Goal: Task Accomplishment & Management: Manage account settings

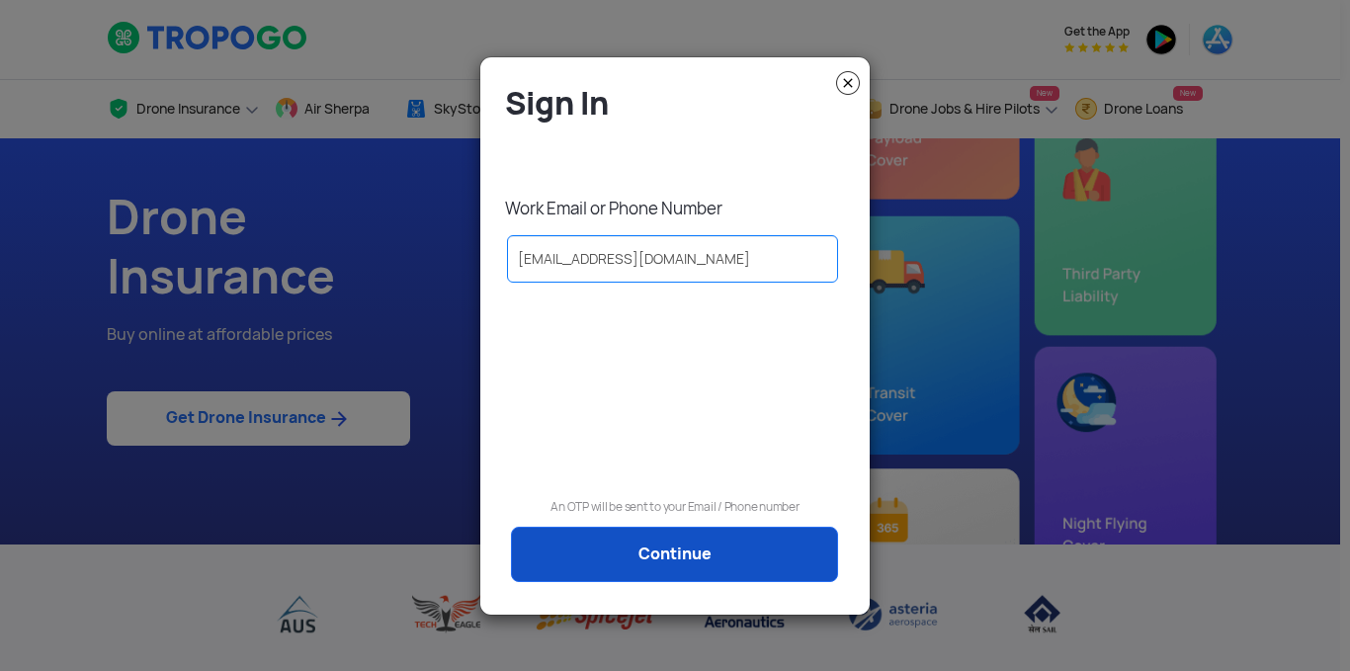
click at [705, 536] on link "Continue" at bounding box center [674, 554] width 327 height 55
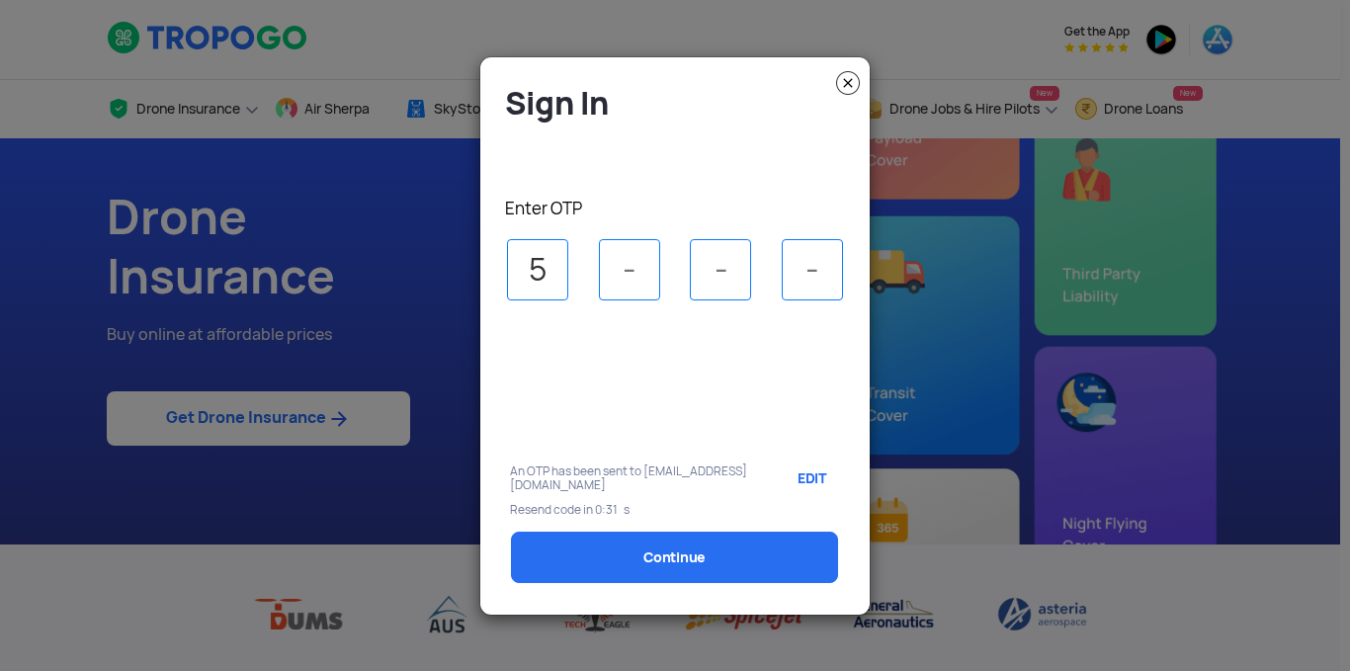
type input "5"
type input "2"
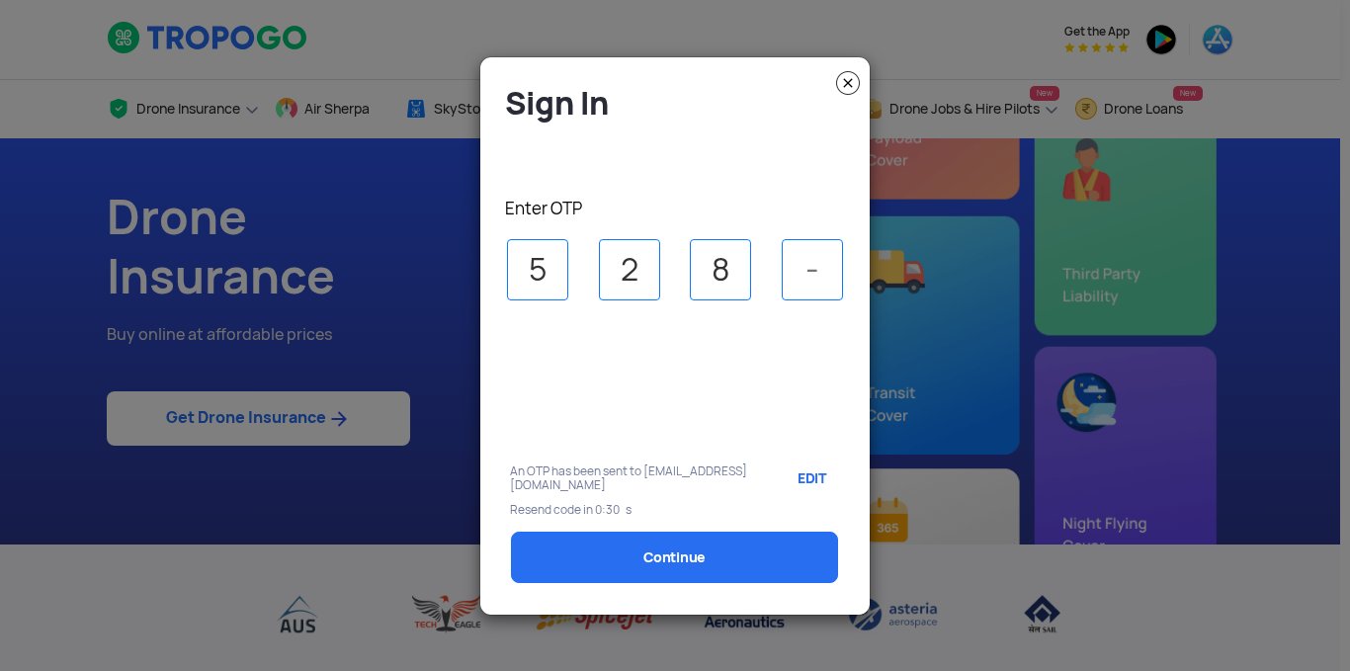
type input "8"
type input "7"
select select "1000000"
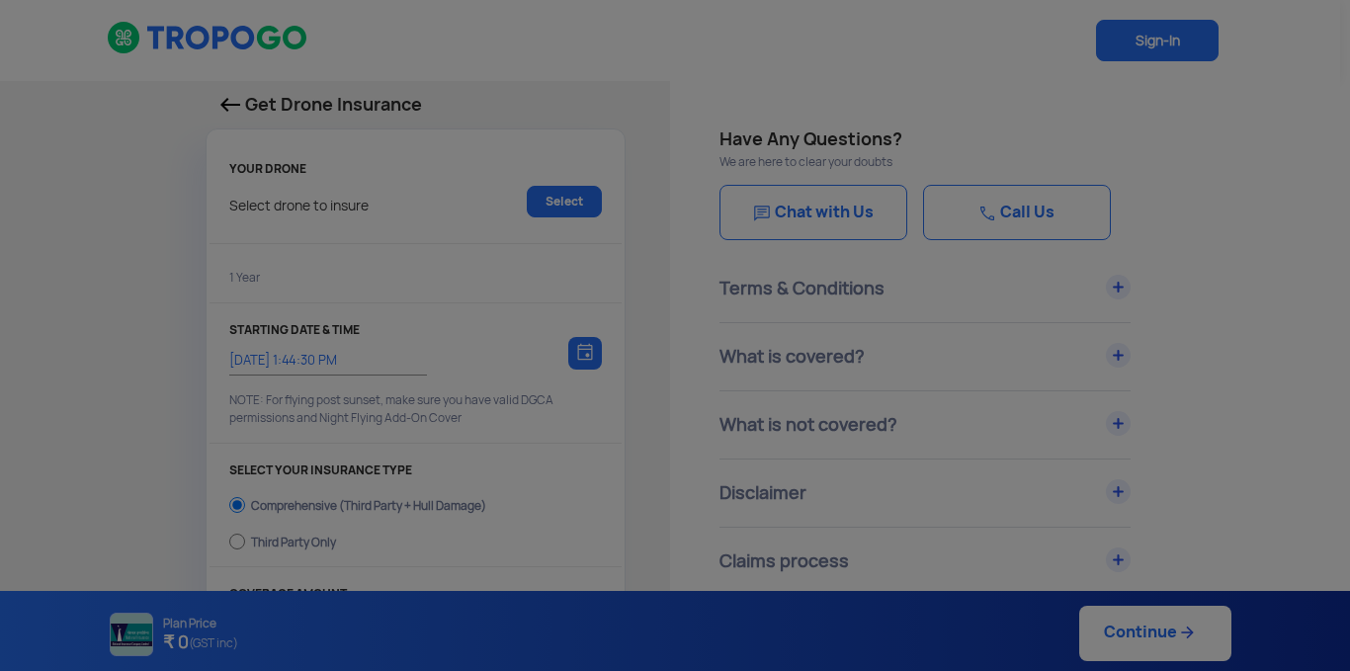
type input "[DATE] 1:54:00 PM"
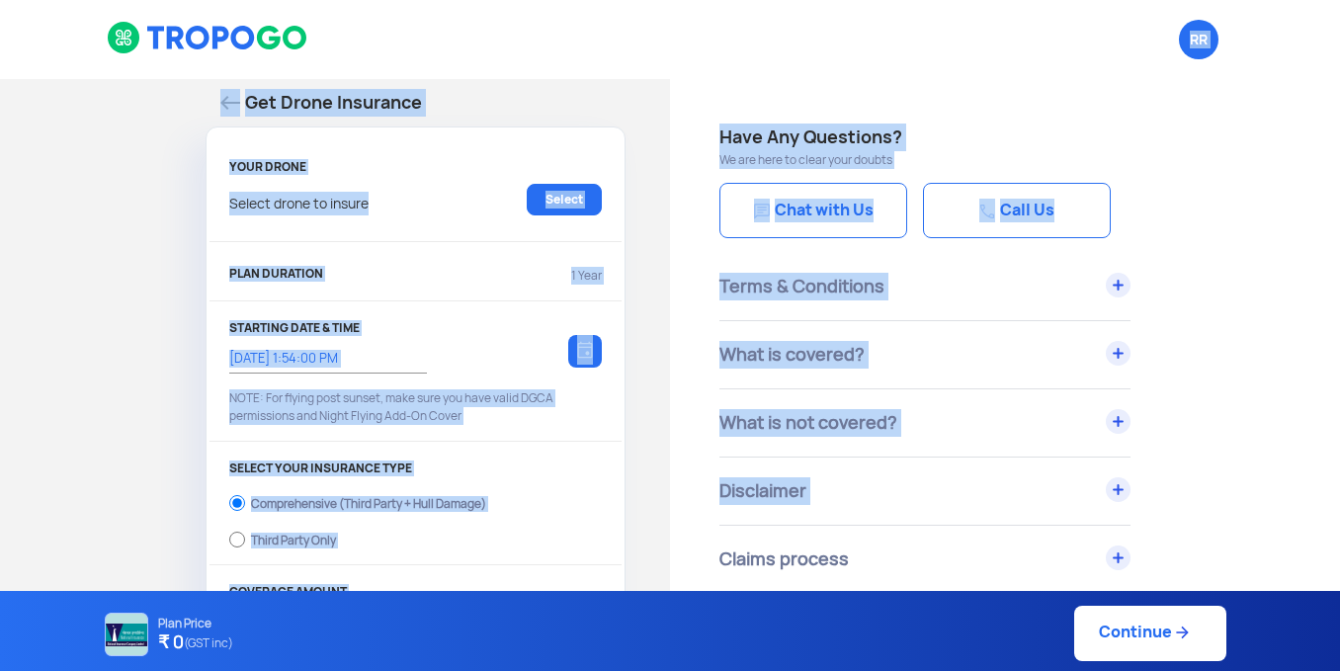
drag, startPoint x: 762, startPoint y: 138, endPoint x: 897, endPoint y: 482, distance: 369.3
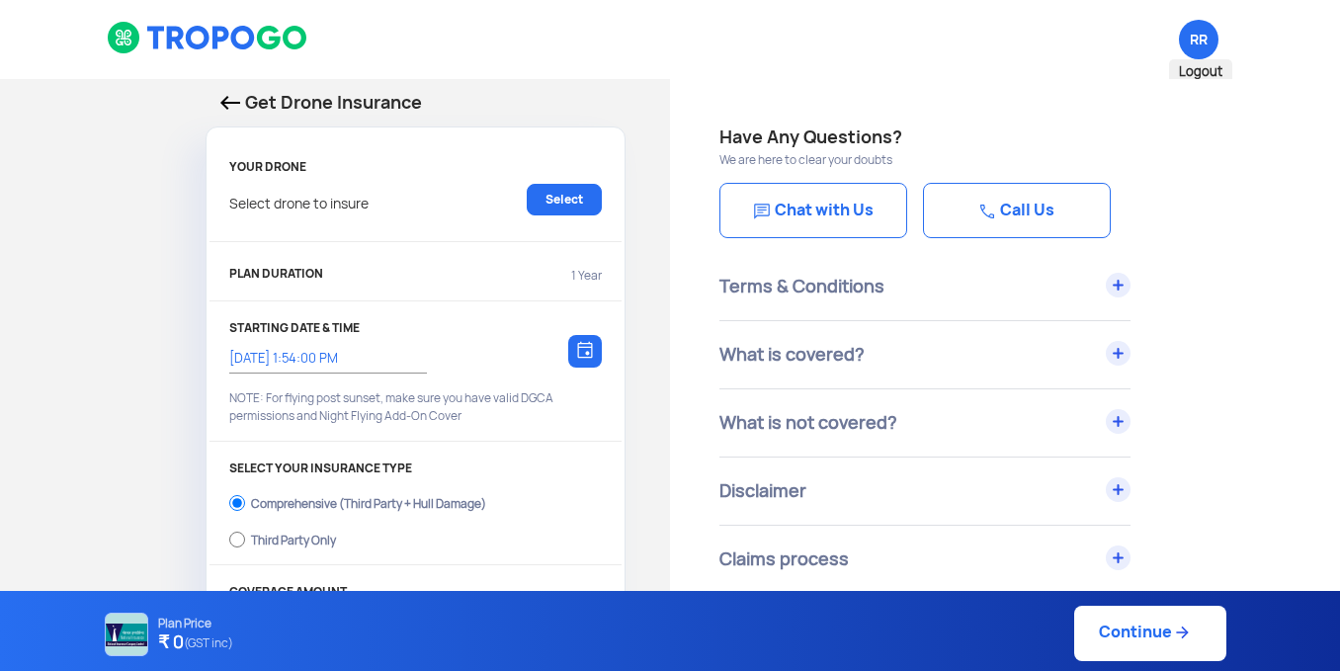
click at [1191, 32] on span "RR Logout" at bounding box center [1199, 40] width 40 height 40
click at [572, 196] on link "Select" at bounding box center [564, 200] width 75 height 32
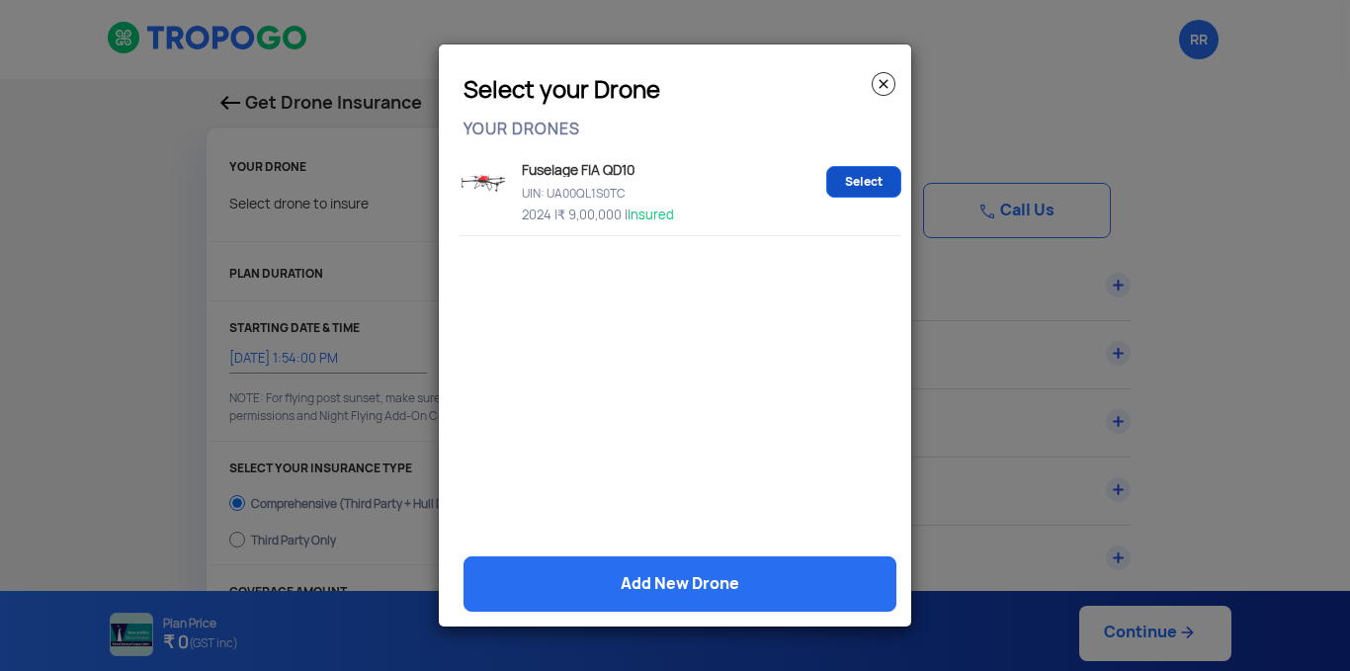
click at [845, 184] on link "Select" at bounding box center [863, 182] width 75 height 32
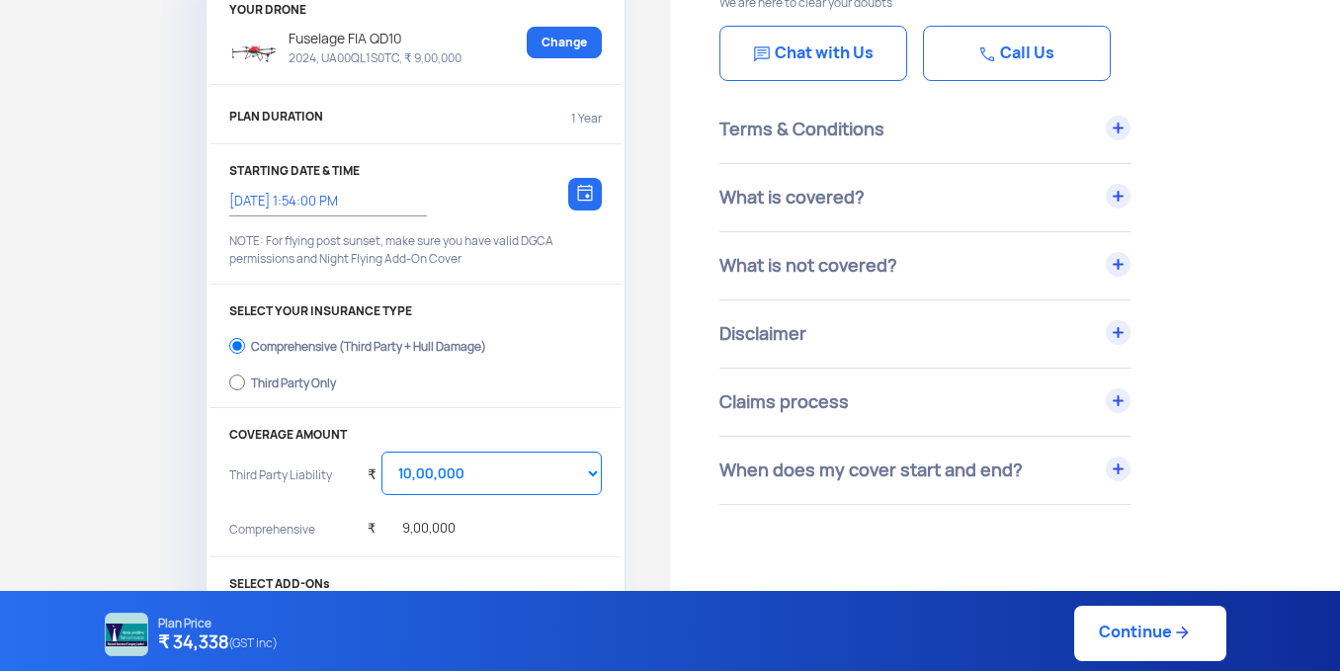
scroll to position [217, 0]
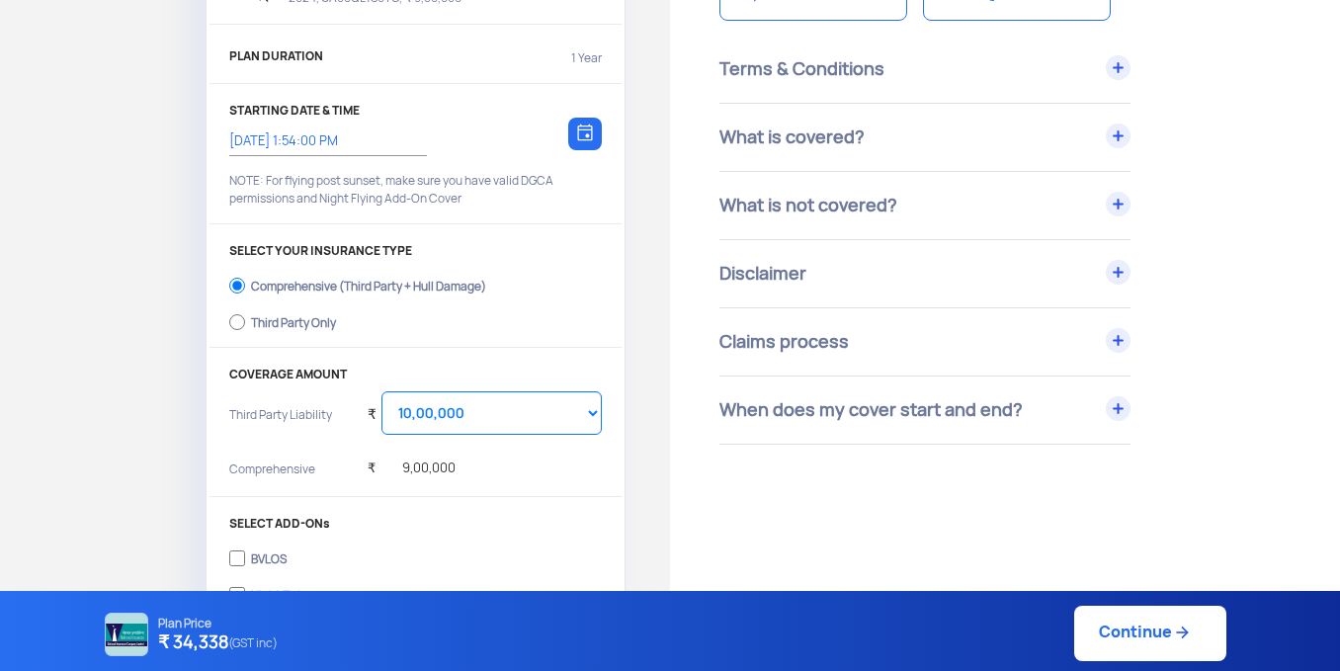
click at [263, 324] on div "Third Party Only" at bounding box center [293, 320] width 85 height 8
click at [245, 329] on input "Third Party Only" at bounding box center [237, 322] width 16 height 28
radio input "true"
select select "2000000"
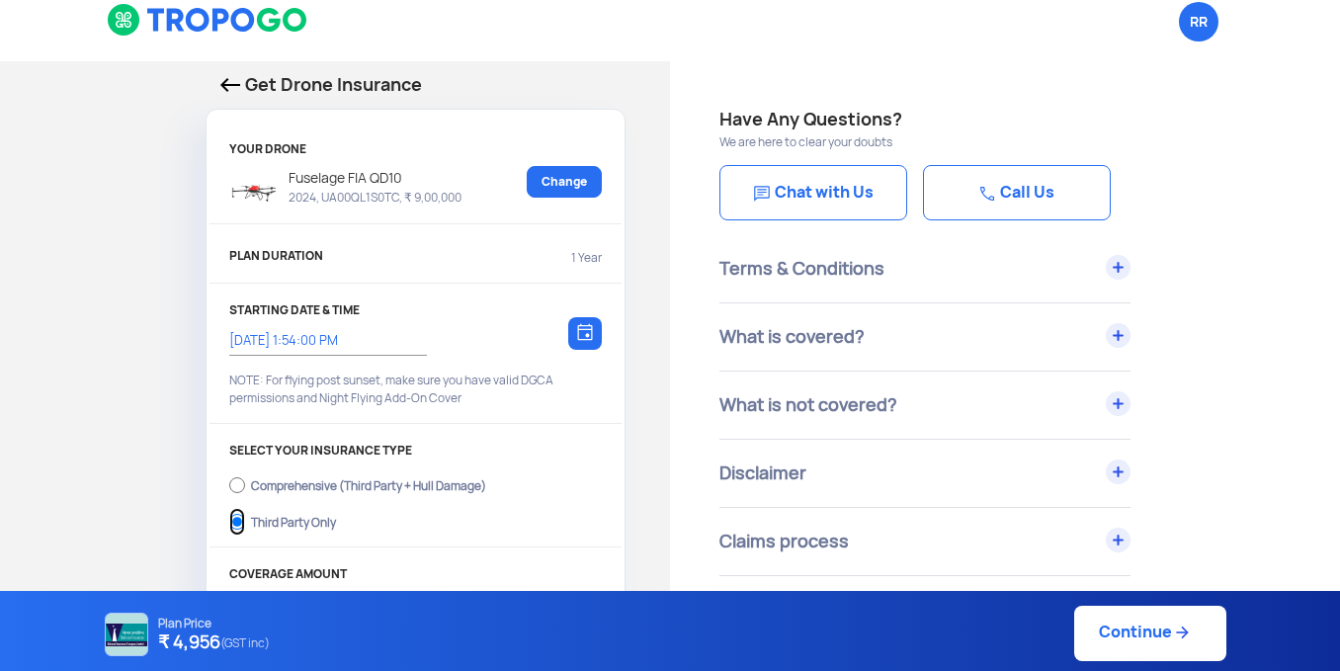
scroll to position [0, 0]
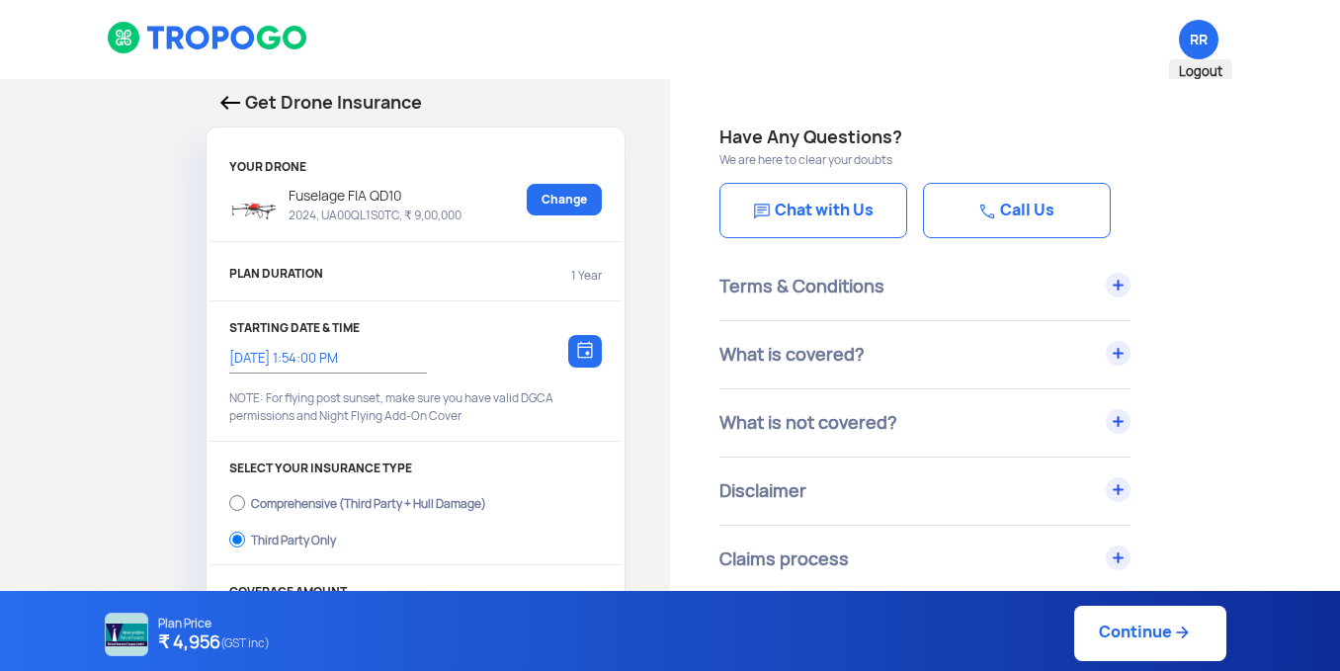
click at [1185, 50] on span "RR Logout" at bounding box center [1199, 40] width 40 height 40
click at [1200, 36] on span "RR Logout" at bounding box center [1199, 40] width 40 height 40
click at [915, 125] on h4 "Have Any Questions?" at bounding box center [1005, 138] width 571 height 28
click at [1198, 24] on span "RR Logout" at bounding box center [1199, 40] width 40 height 40
click at [230, 100] on img at bounding box center [230, 103] width 20 height 14
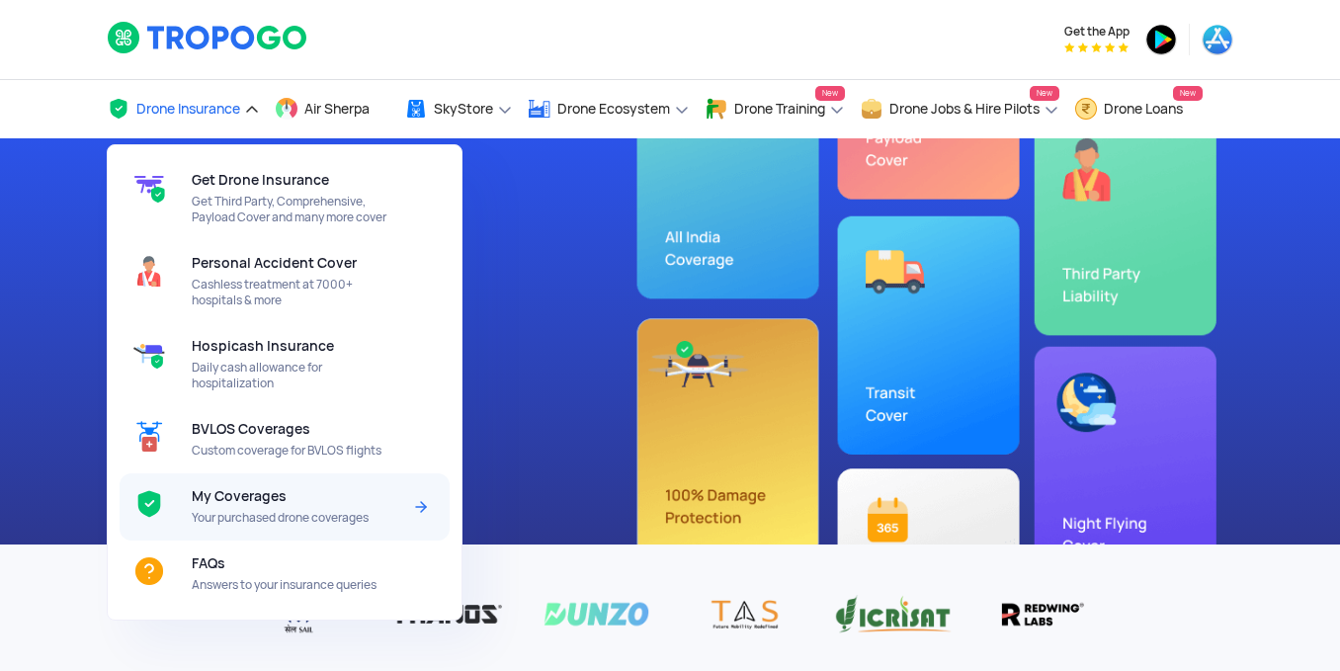
click at [257, 509] on div "My Coverages Your purchased drone coverages" at bounding box center [300, 507] width 216 height 67
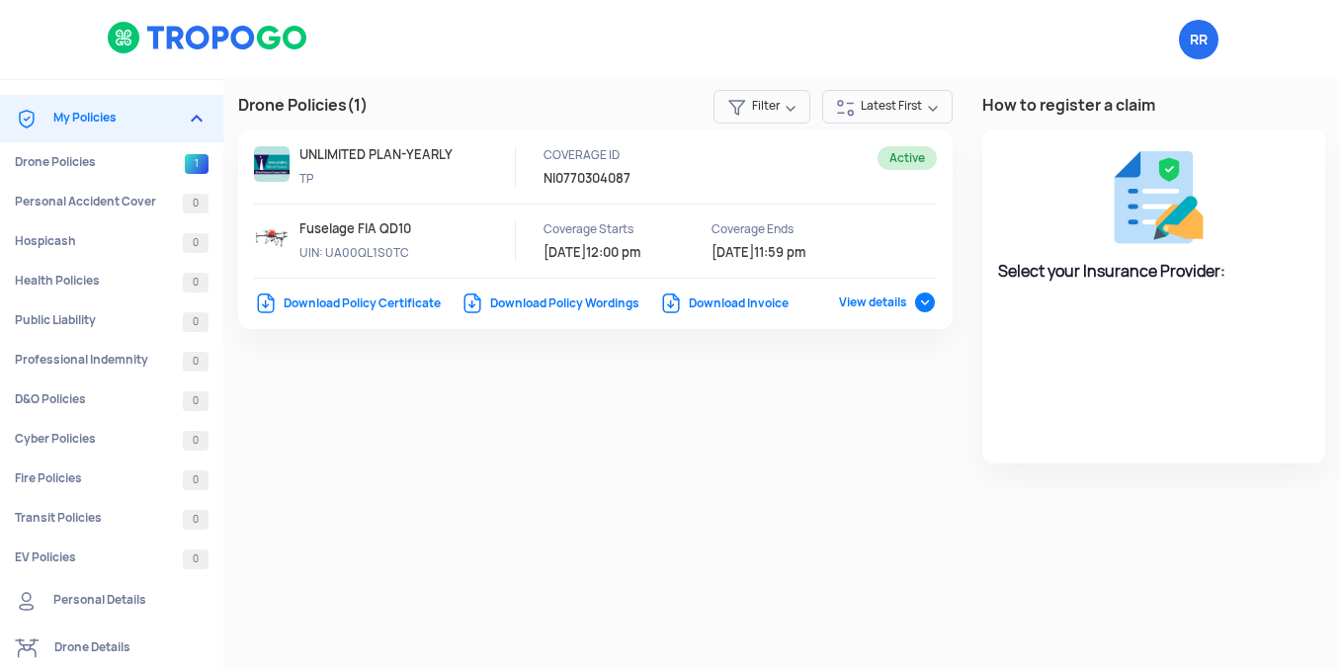
select select "National Insurance"
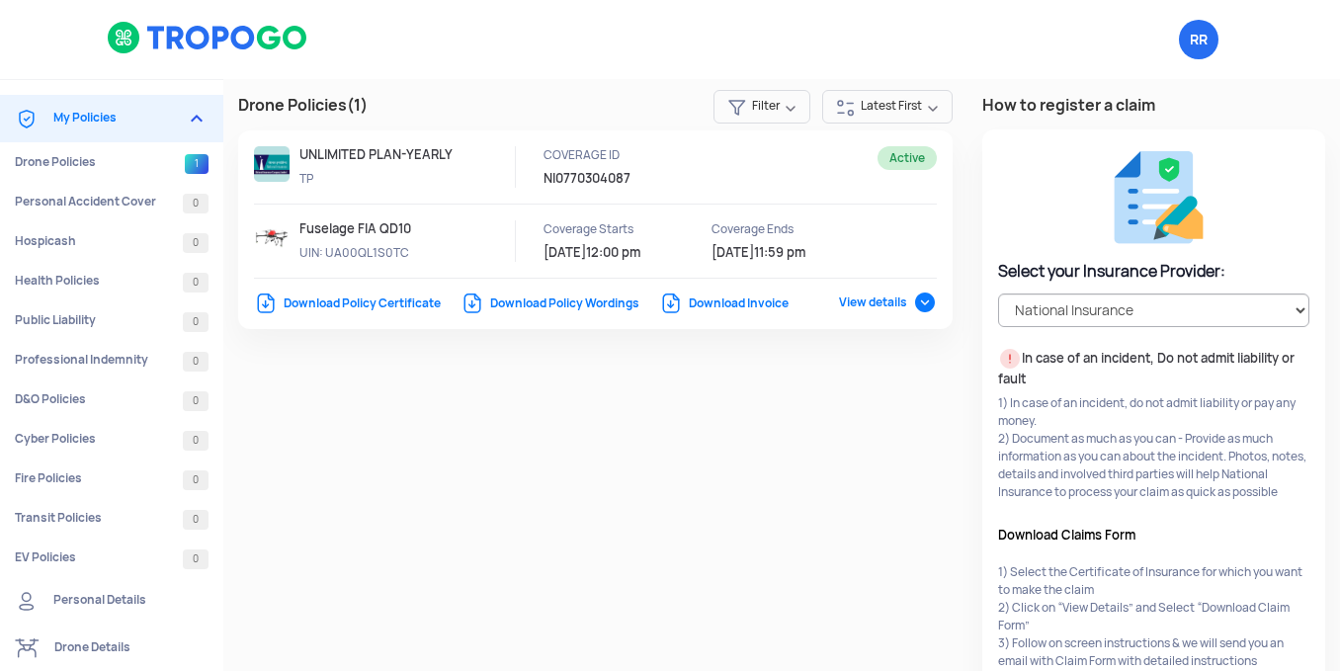
click at [397, 302] on link "Download Policy Certificate" at bounding box center [347, 304] width 187 height 16
click at [767, 301] on link "Download Invoice" at bounding box center [723, 304] width 129 height 16
click at [819, 466] on div "Drone Policies (1) Filter Latest First Active UNLIMITED PLAN-YEARLY TP COVERAGE…" at bounding box center [781, 457] width 1117 height 756
click at [124, 610] on link "Personal Details" at bounding box center [111, 600] width 223 height 47
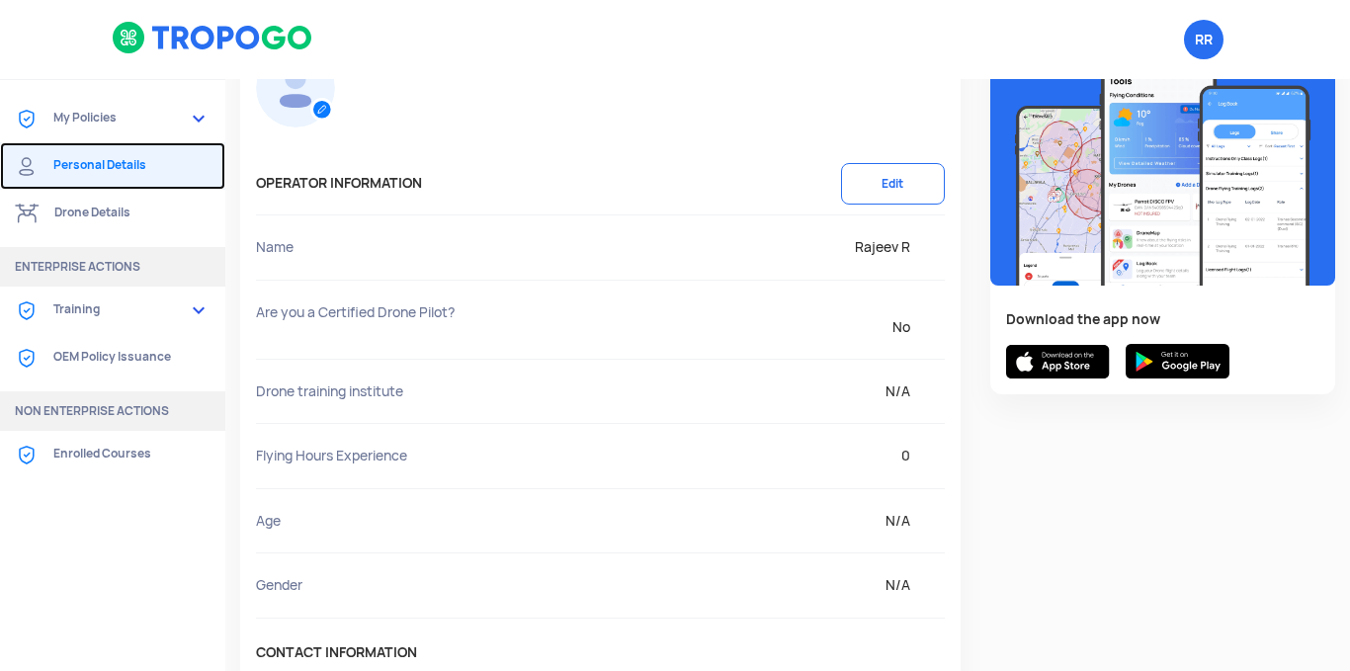
scroll to position [76, 0]
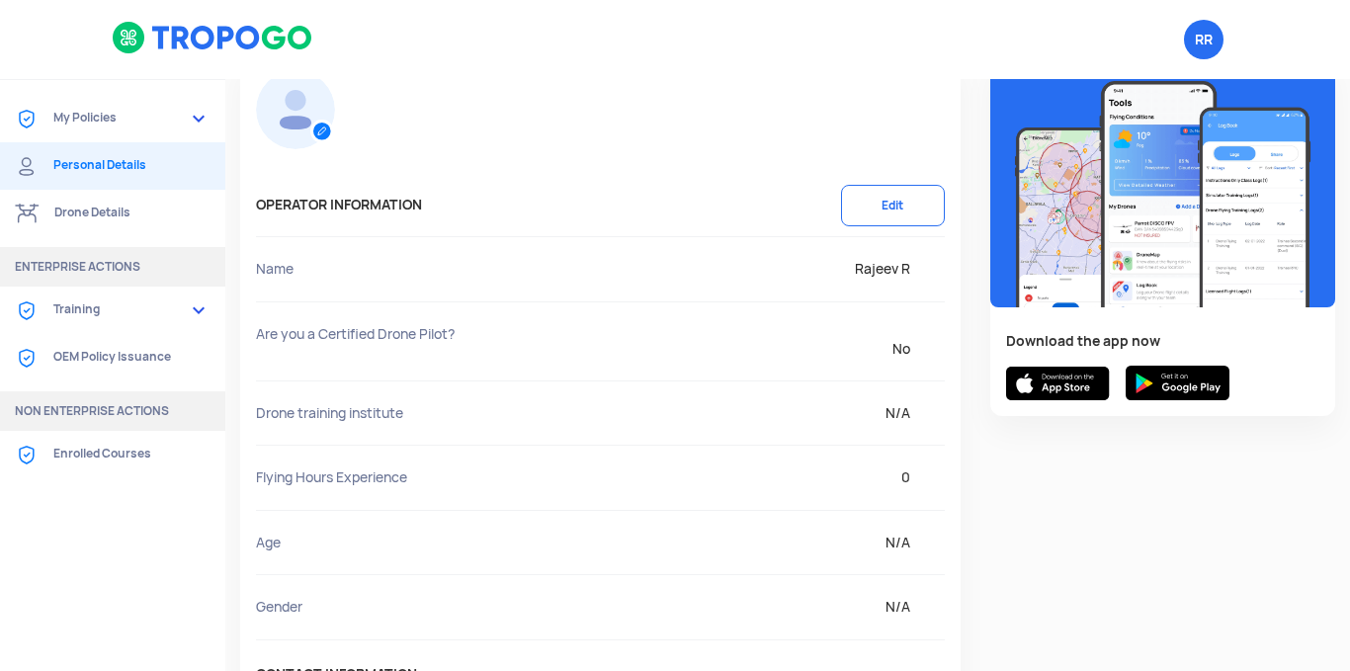
click at [883, 198] on button "Edit" at bounding box center [893, 206] width 104 height 42
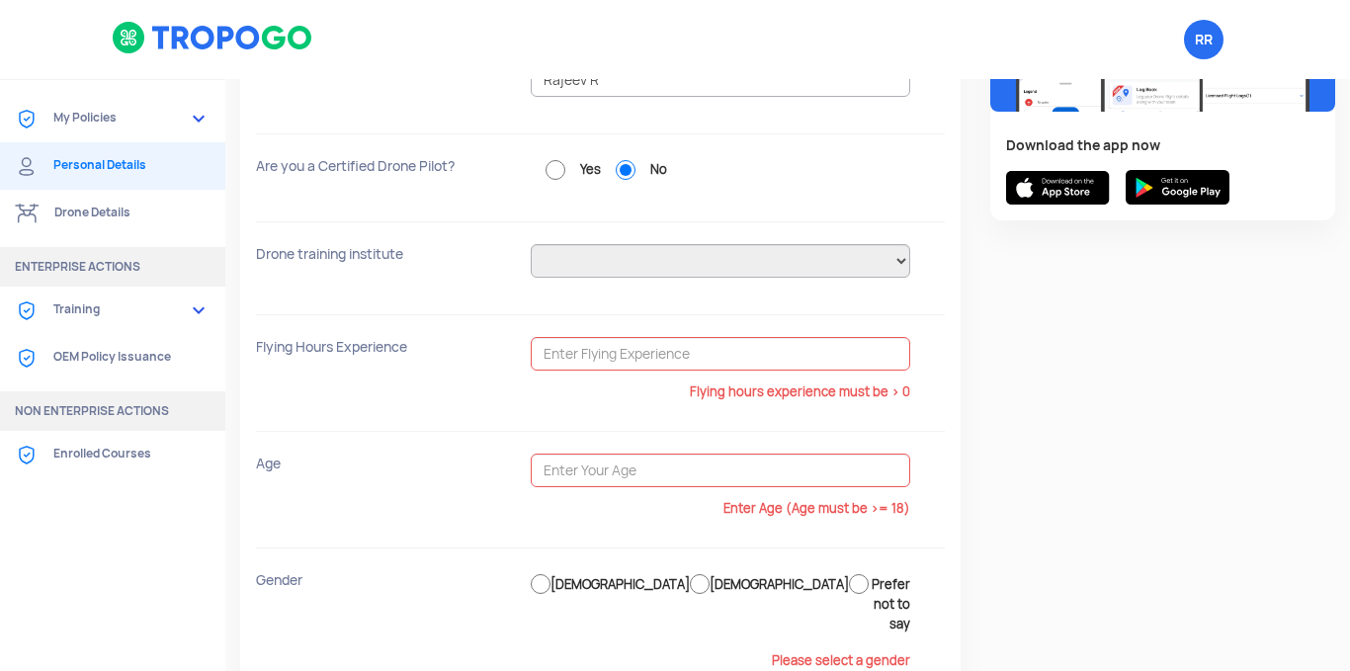
scroll to position [0, 0]
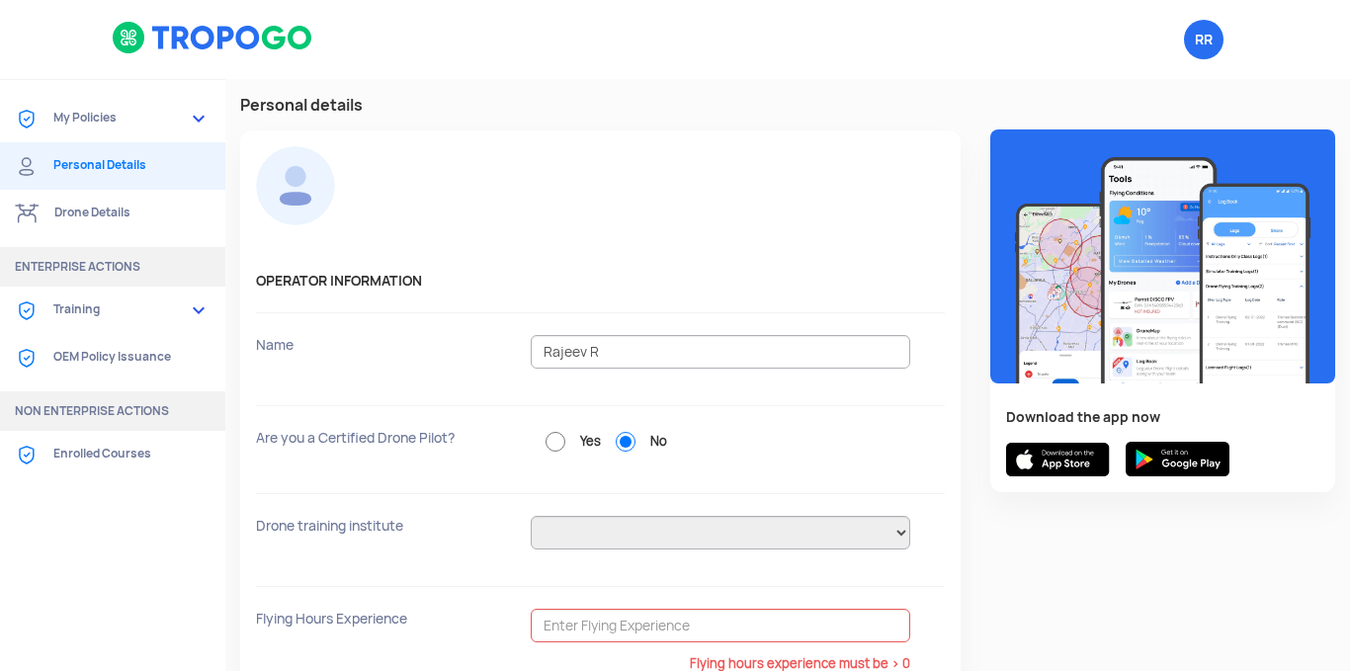
click at [1191, 39] on span "RR Logout" at bounding box center [1204, 40] width 40 height 40
drag, startPoint x: 584, startPoint y: 319, endPoint x: 169, endPoint y: 101, distance: 469.1
click at [169, 101] on link "My Policies" at bounding box center [112, 118] width 225 height 47
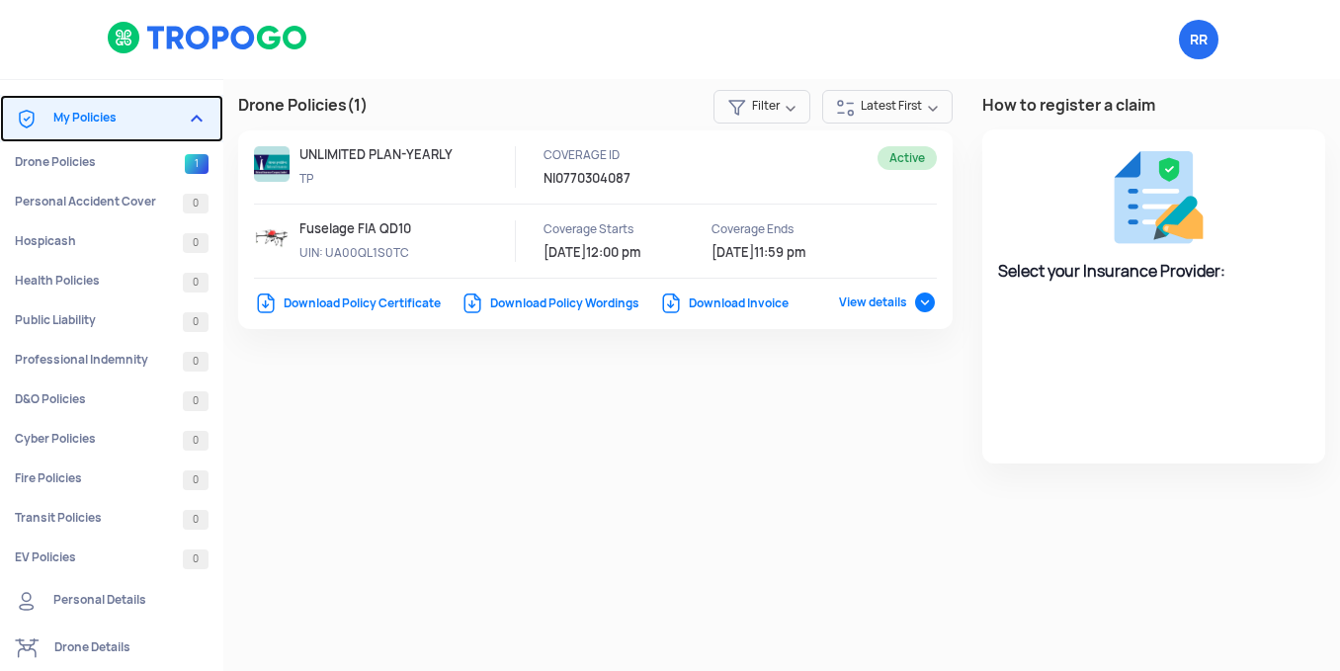
select select "National Insurance"
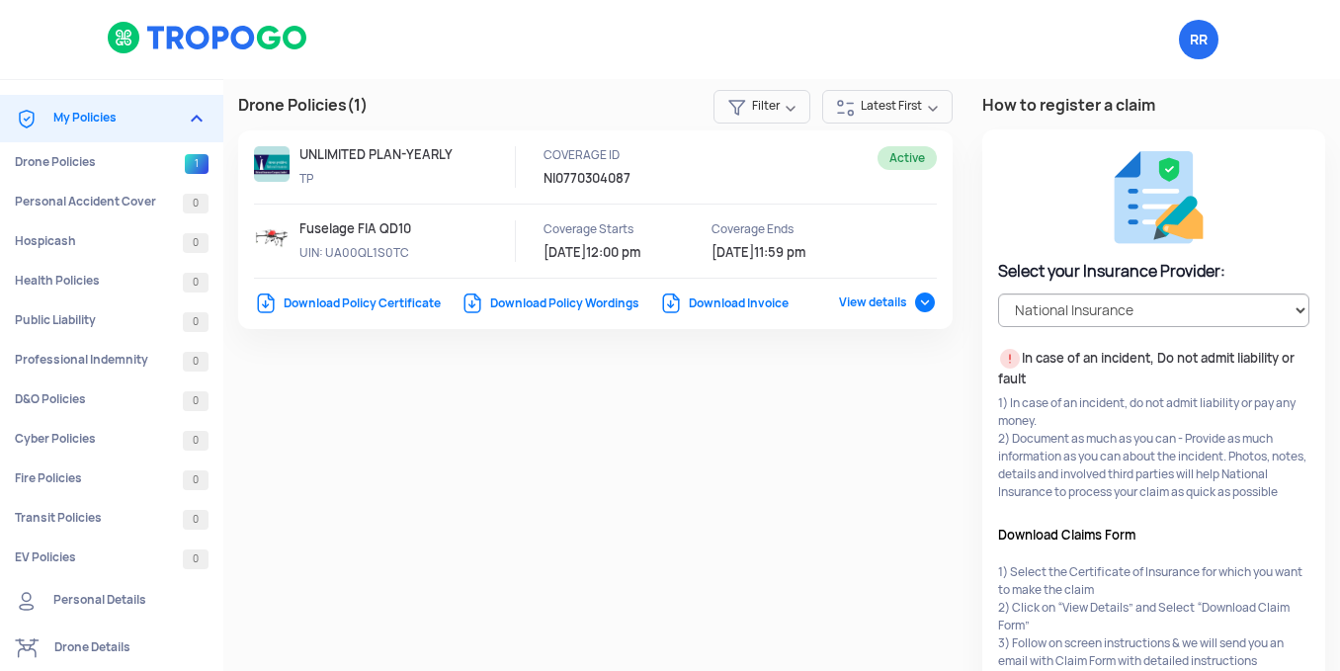
click at [904, 298] on span "View details" at bounding box center [888, 303] width 98 height 16
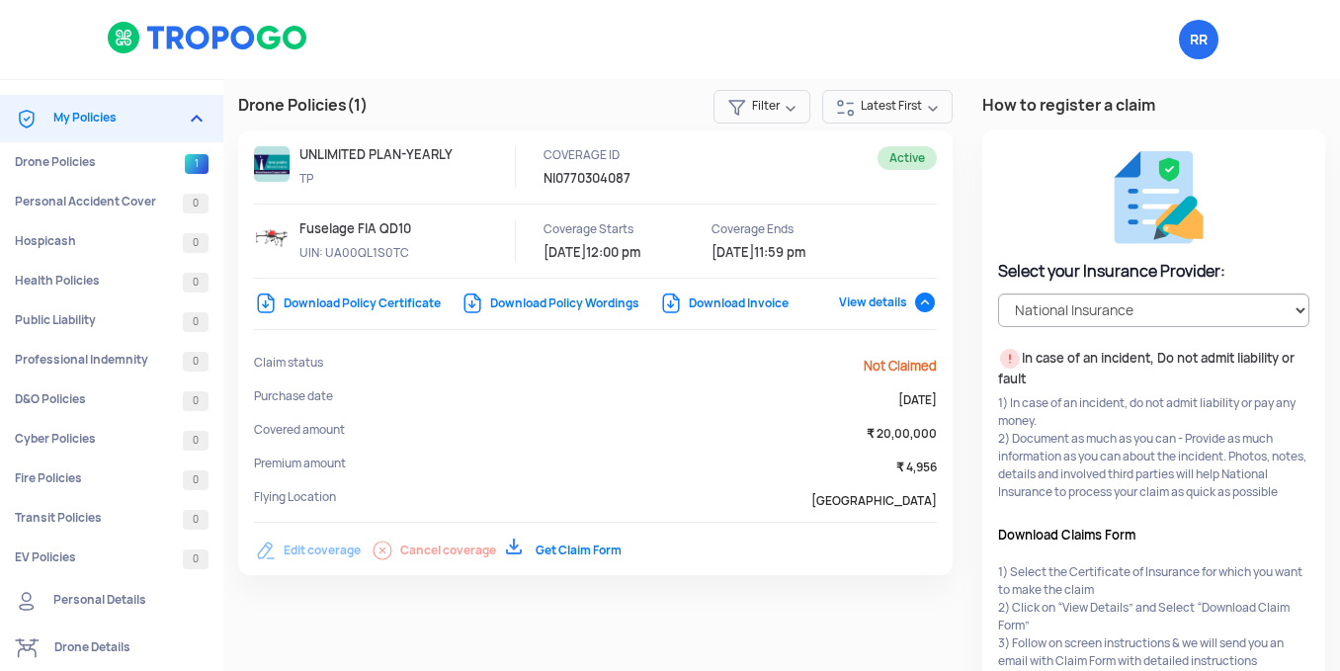
click at [587, 557] on link "Get Claim Form" at bounding box center [564, 551] width 116 height 16
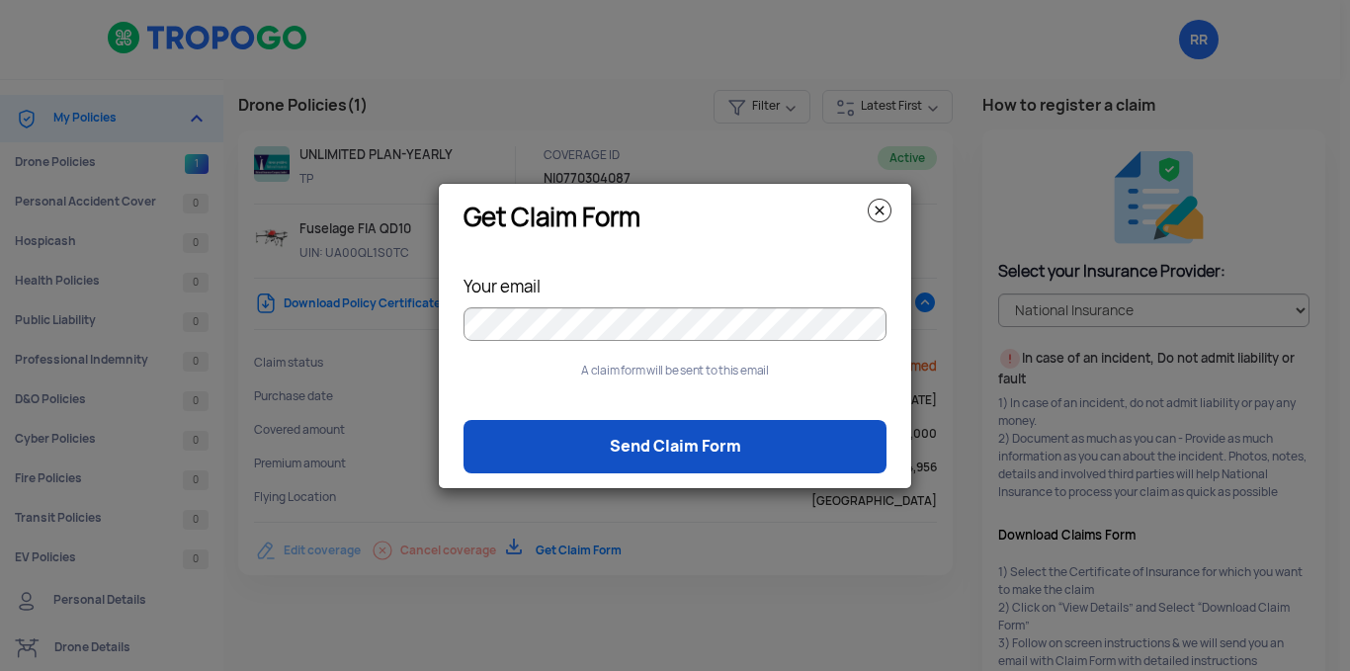
click at [739, 436] on link "Send Claim Form" at bounding box center [675, 446] width 423 height 53
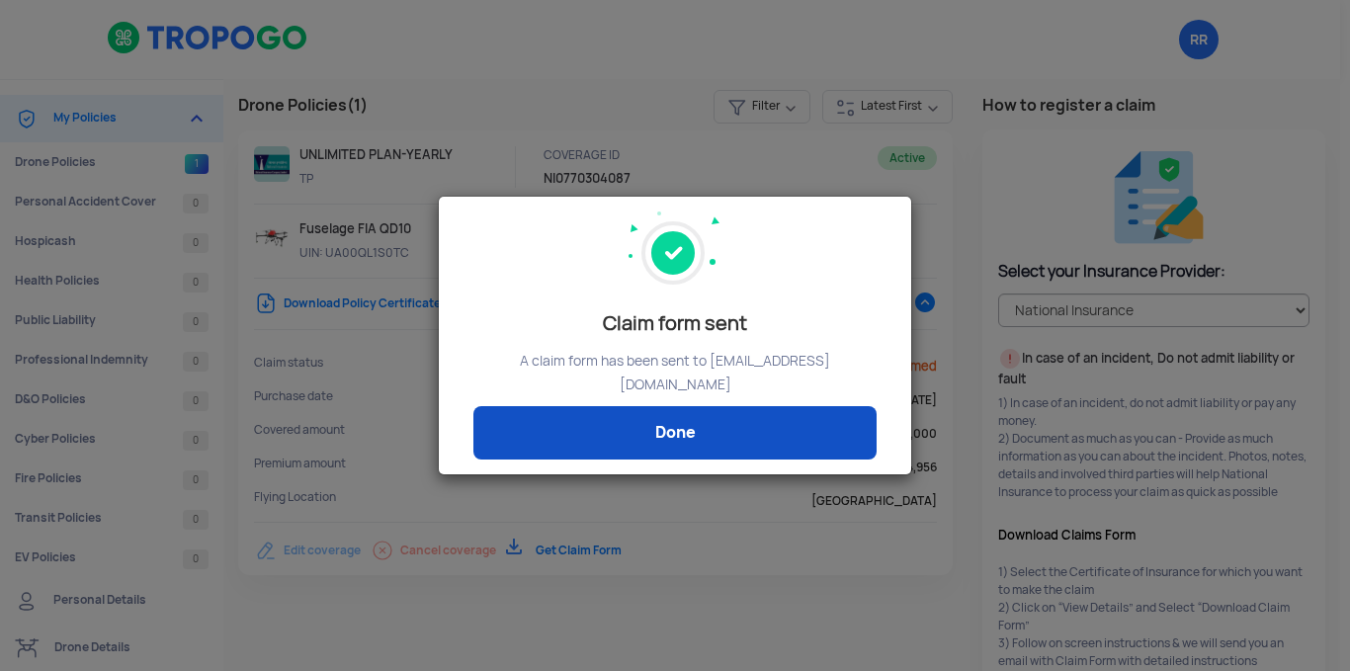
click at [731, 428] on link "Done" at bounding box center [675, 432] width 403 height 53
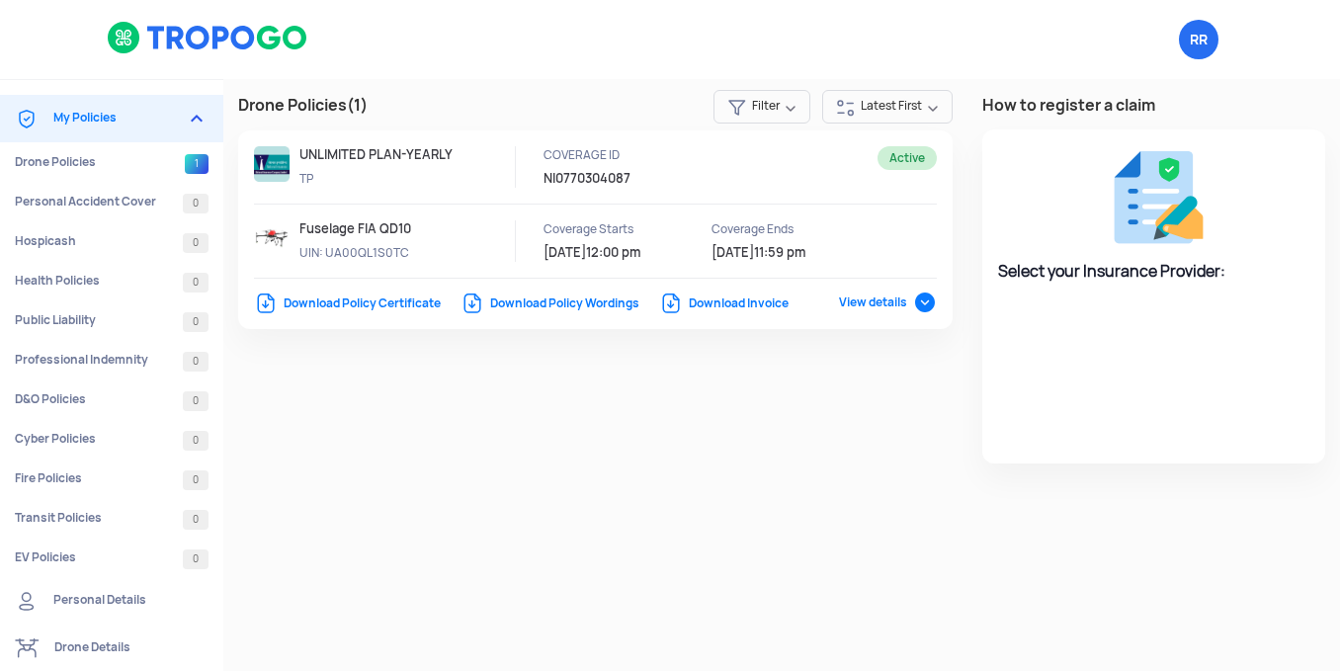
select select "National Insurance"
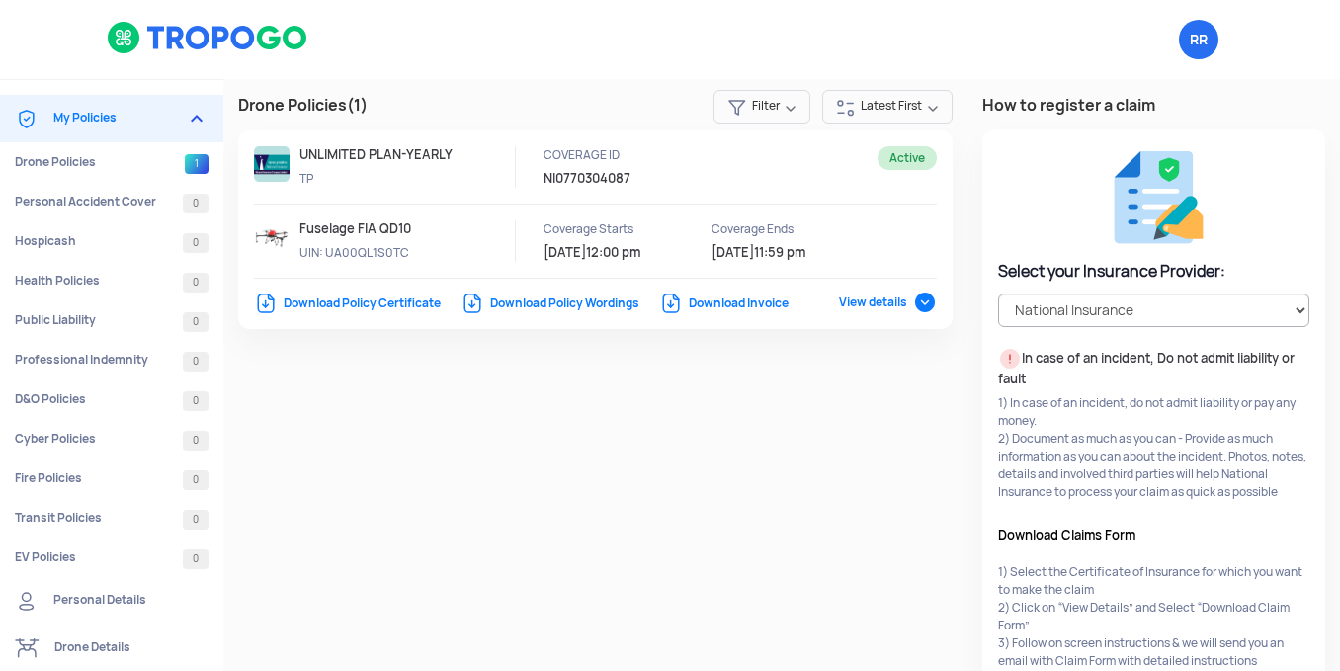
click at [860, 309] on span "View details" at bounding box center [888, 303] width 98 height 16
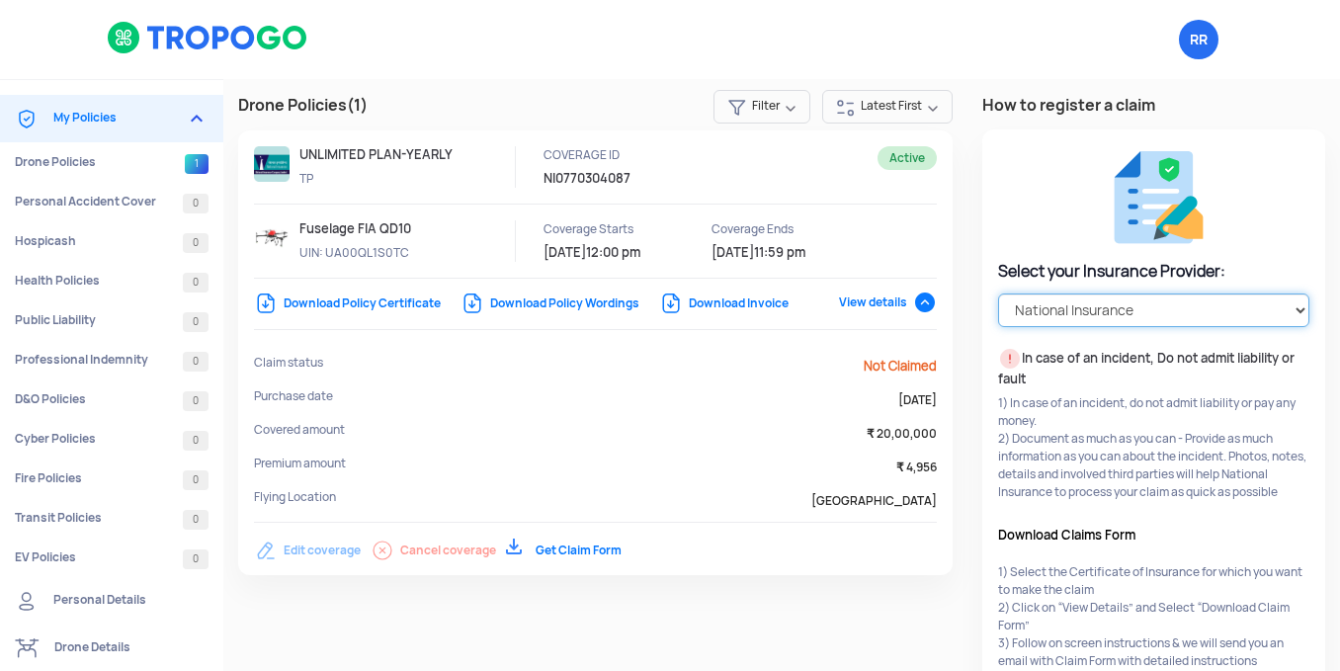
click at [1029, 313] on select "Select your Insurance Provider HDFC ERGO TATA AIG ICICI Lombard National Insura…" at bounding box center [1153, 311] width 311 height 34
click at [823, 432] on th "₹ 20,00,000" at bounding box center [850, 438] width 174 height 34
click at [882, 152] on span "Active" at bounding box center [907, 158] width 59 height 24
click at [576, 301] on link "Download Policy Wordings" at bounding box center [550, 304] width 179 height 16
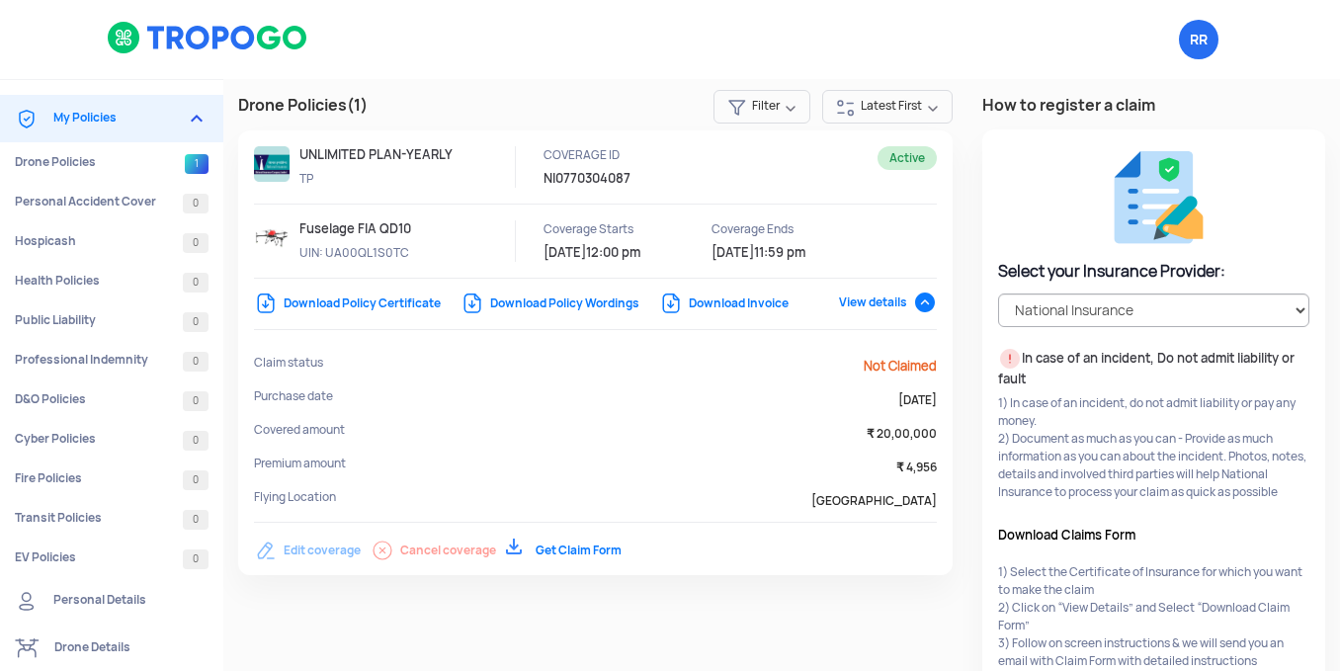
click at [82, 603] on link "Personal Details" at bounding box center [111, 600] width 223 height 47
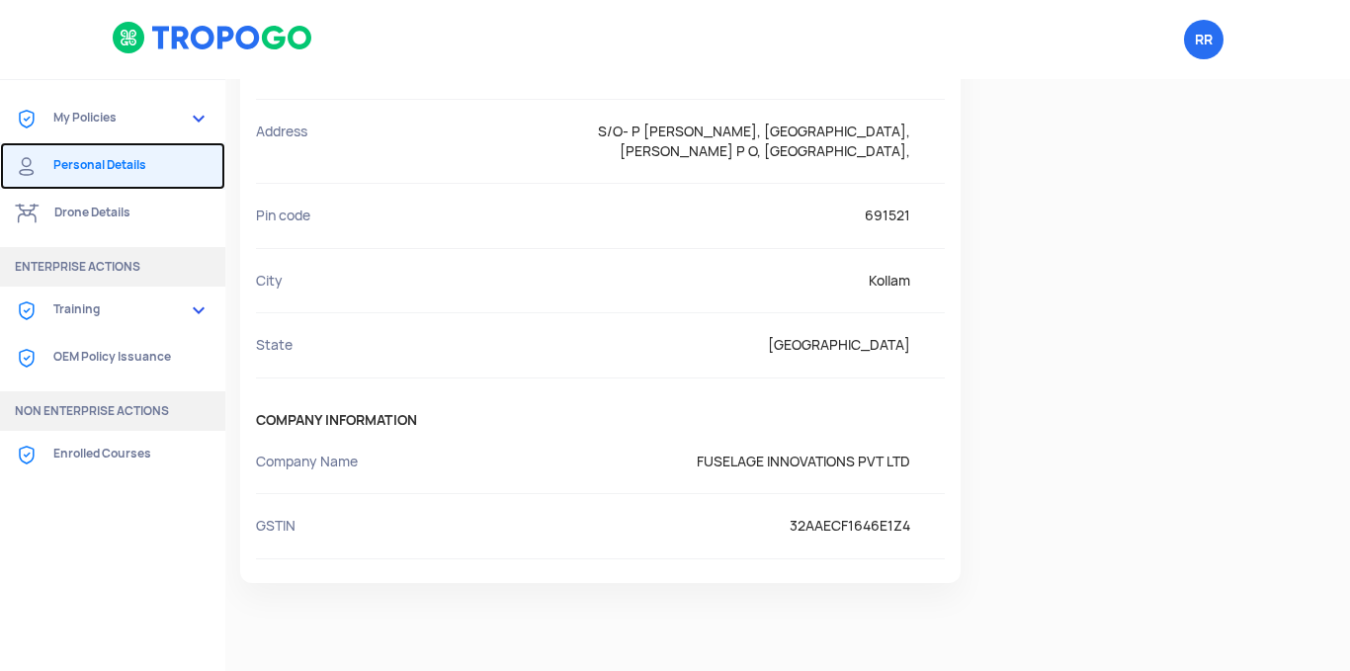
scroll to position [797, 0]
